Goal: Task Accomplishment & Management: Use online tool/utility

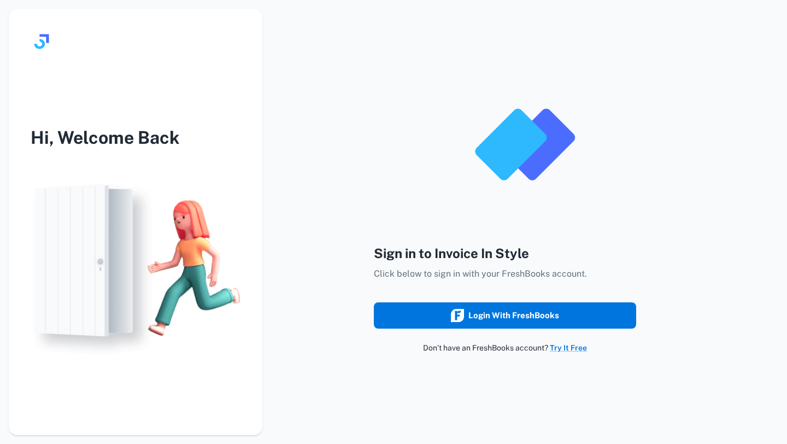
click at [471, 317] on div "Login with FreshBooks" at bounding box center [505, 315] width 108 height 14
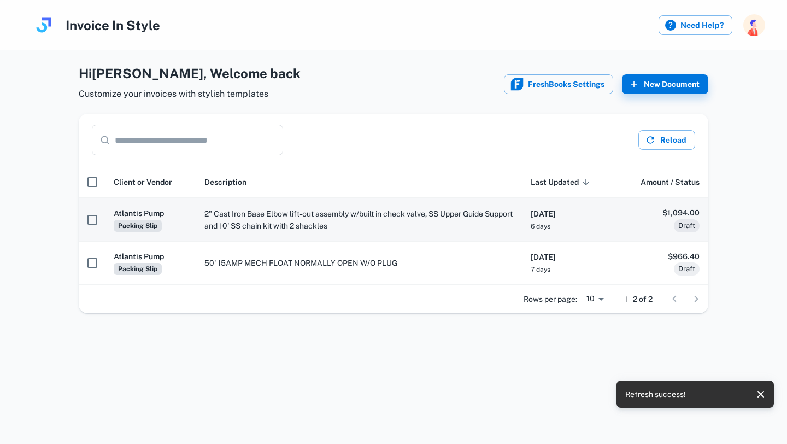
click at [415, 234] on td "2" Cast Iron Base Elbow lift-out assembly w/built in check valve, SS Upper Guid…" at bounding box center [359, 219] width 326 height 43
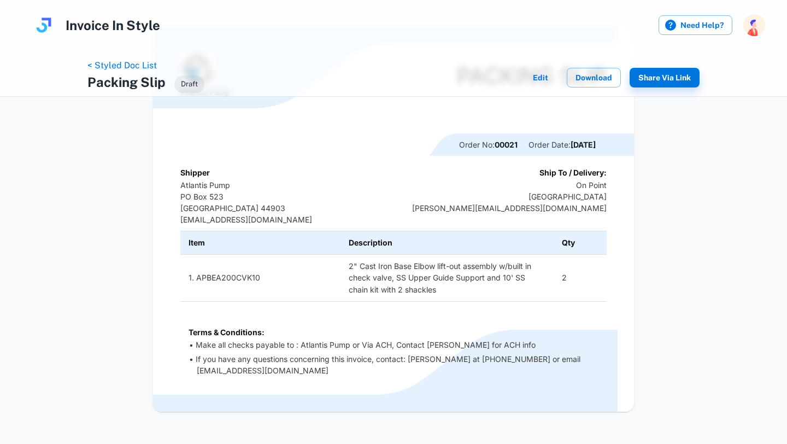
scroll to position [96, 0]
